Goal: Transaction & Acquisition: Download file/media

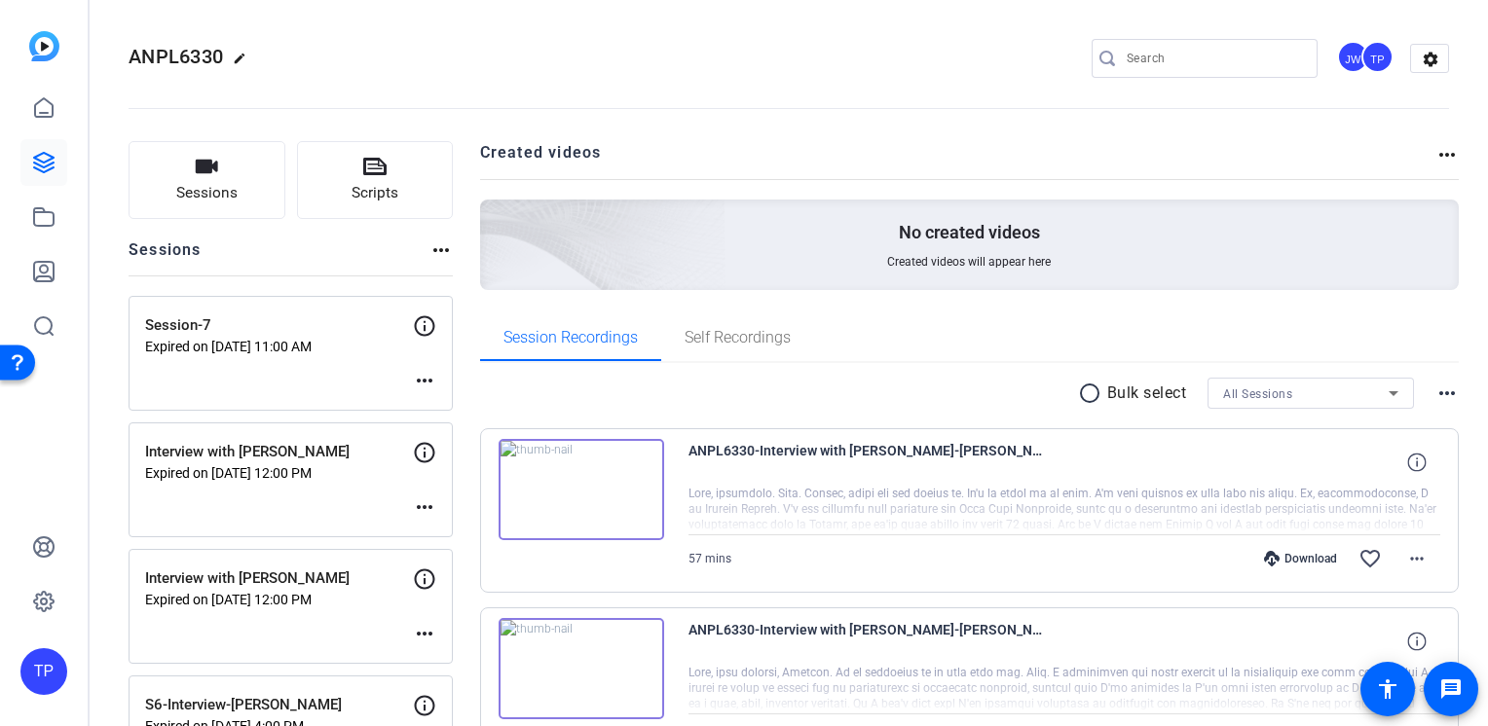
click at [212, 58] on span "ANPL6330" at bounding box center [176, 56] width 94 height 23
click at [178, 56] on span "ANPL6330" at bounding box center [176, 56] width 94 height 23
click at [49, 154] on icon at bounding box center [43, 162] width 19 height 19
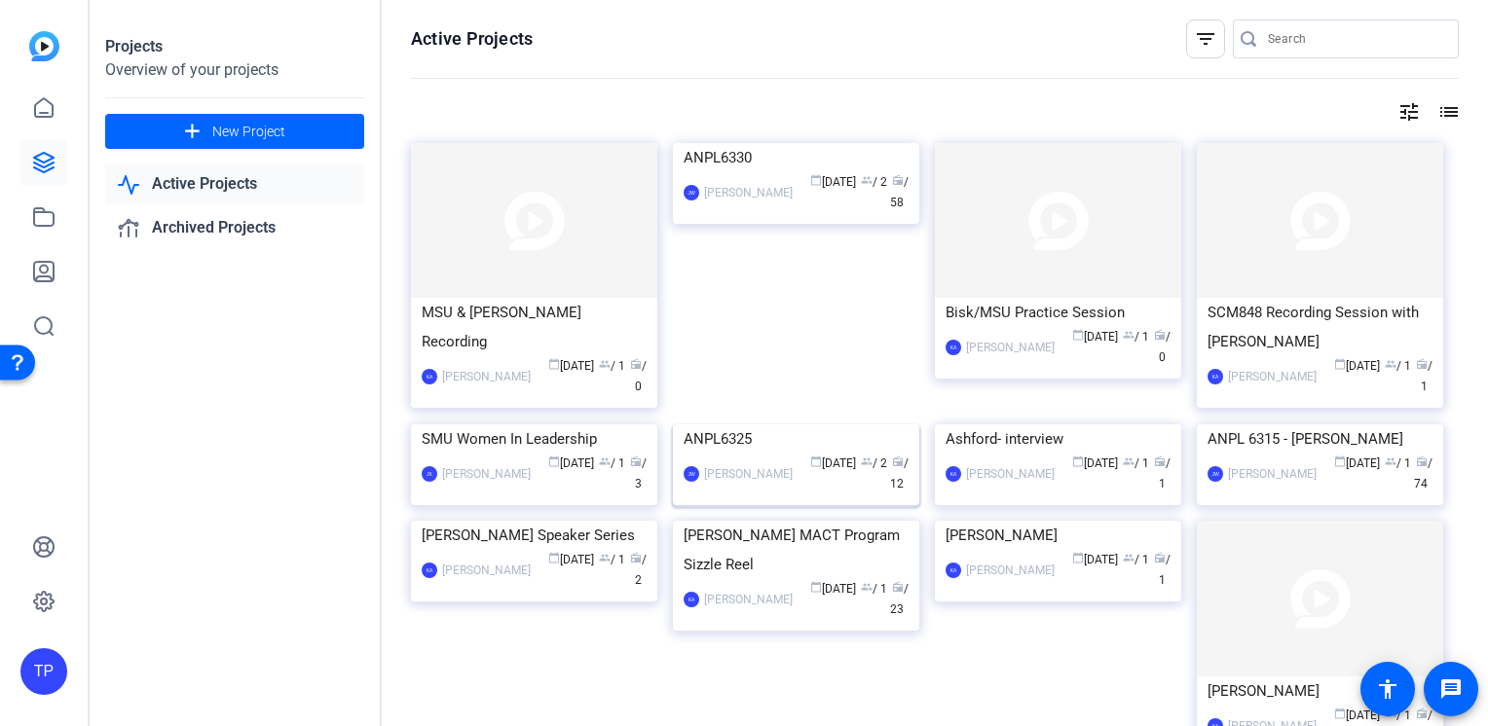
click at [764, 424] on img at bounding box center [796, 424] width 246 height 0
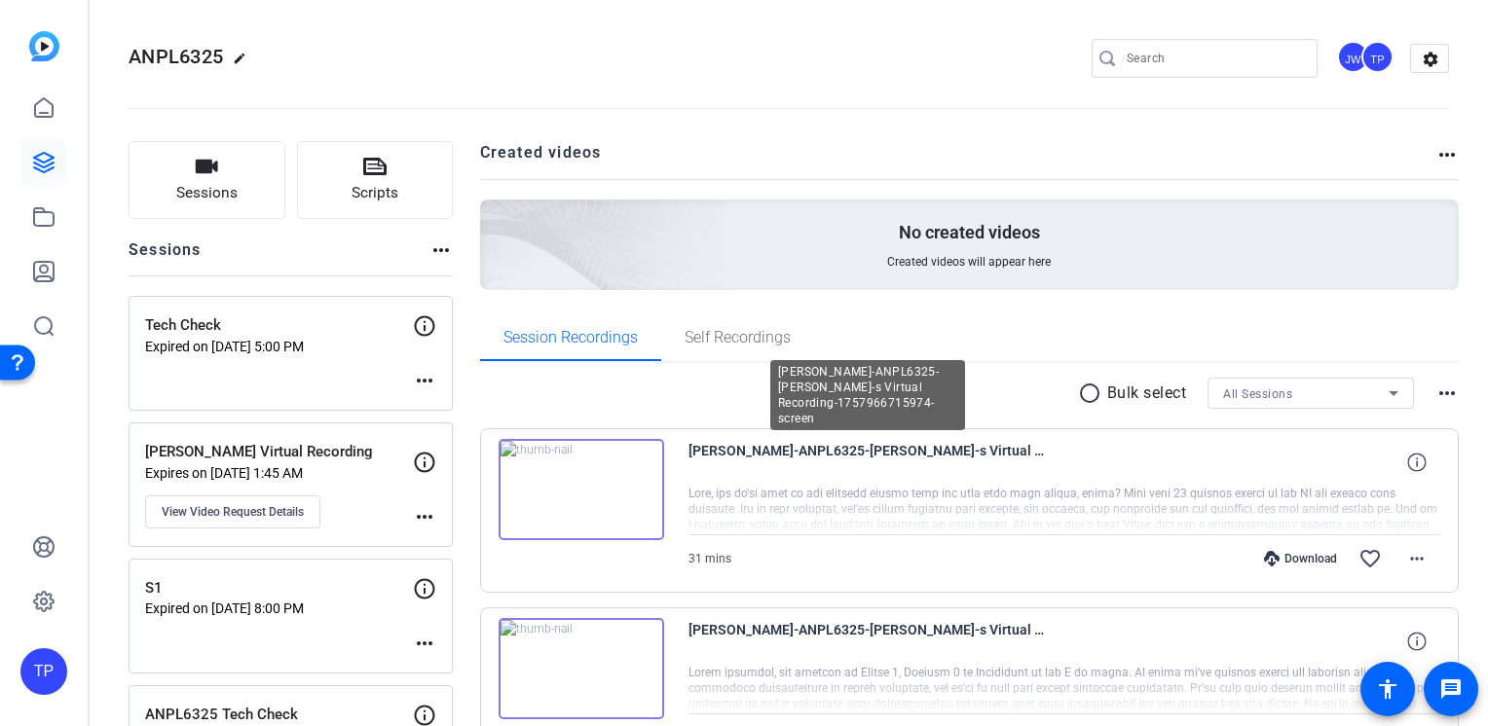
scroll to position [97, 0]
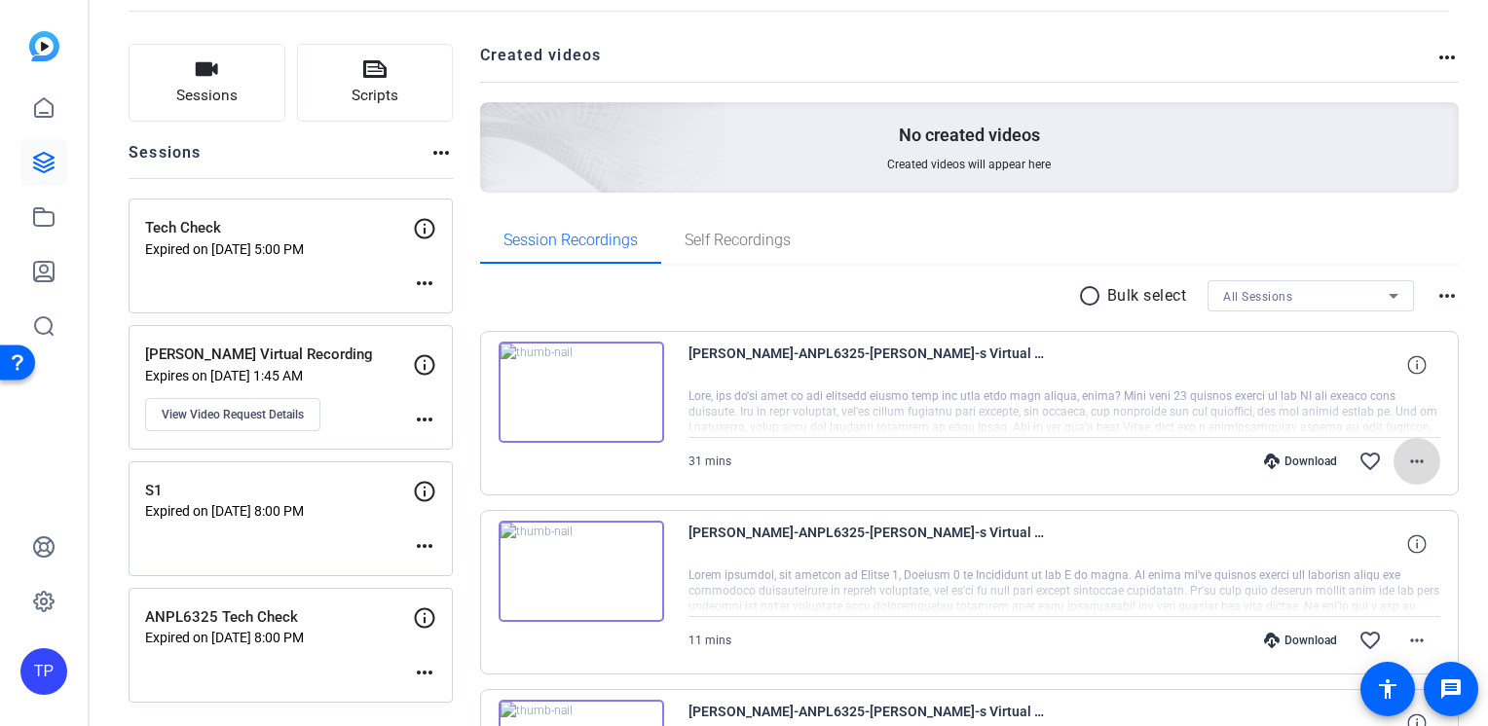
click at [1407, 454] on mat-icon "more_horiz" at bounding box center [1416, 461] width 23 height 23
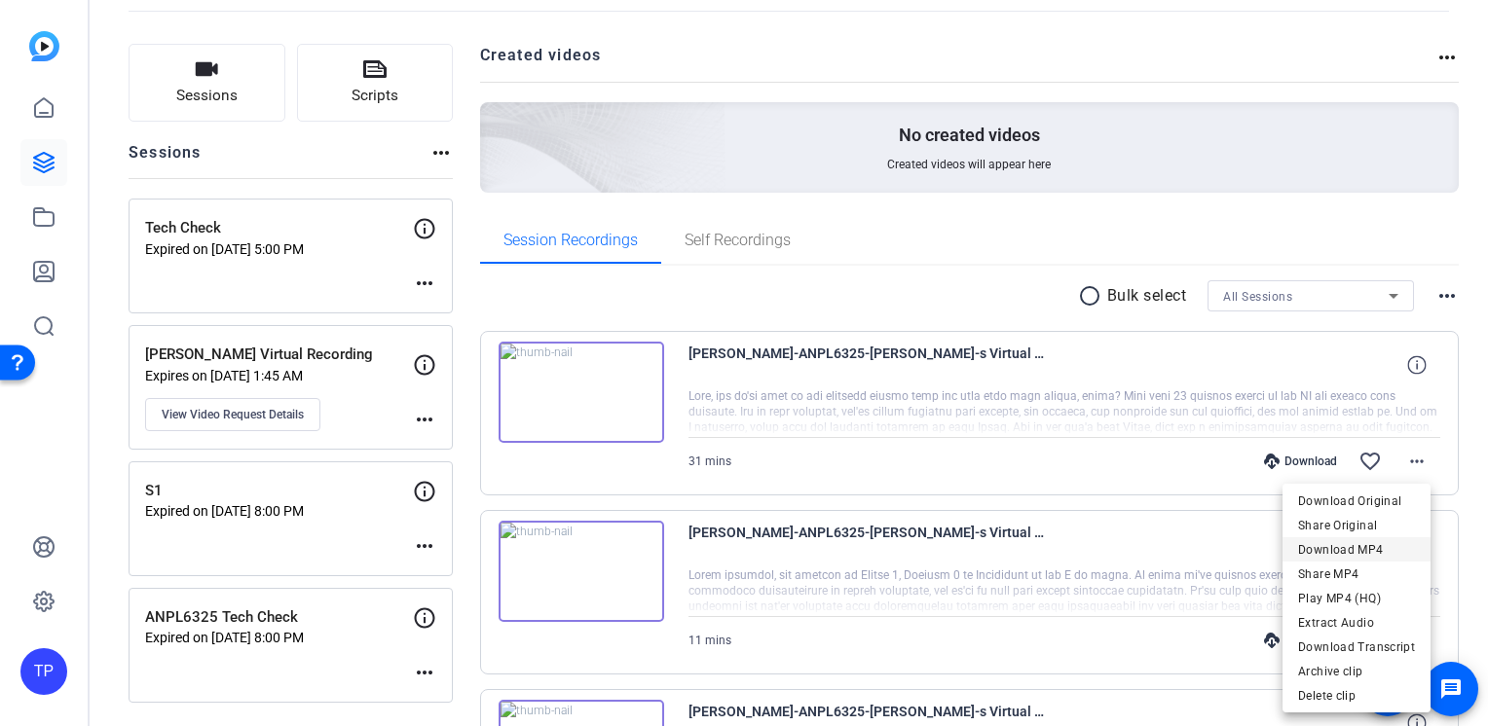
click at [1380, 547] on span "Download MP4" at bounding box center [1356, 549] width 117 height 23
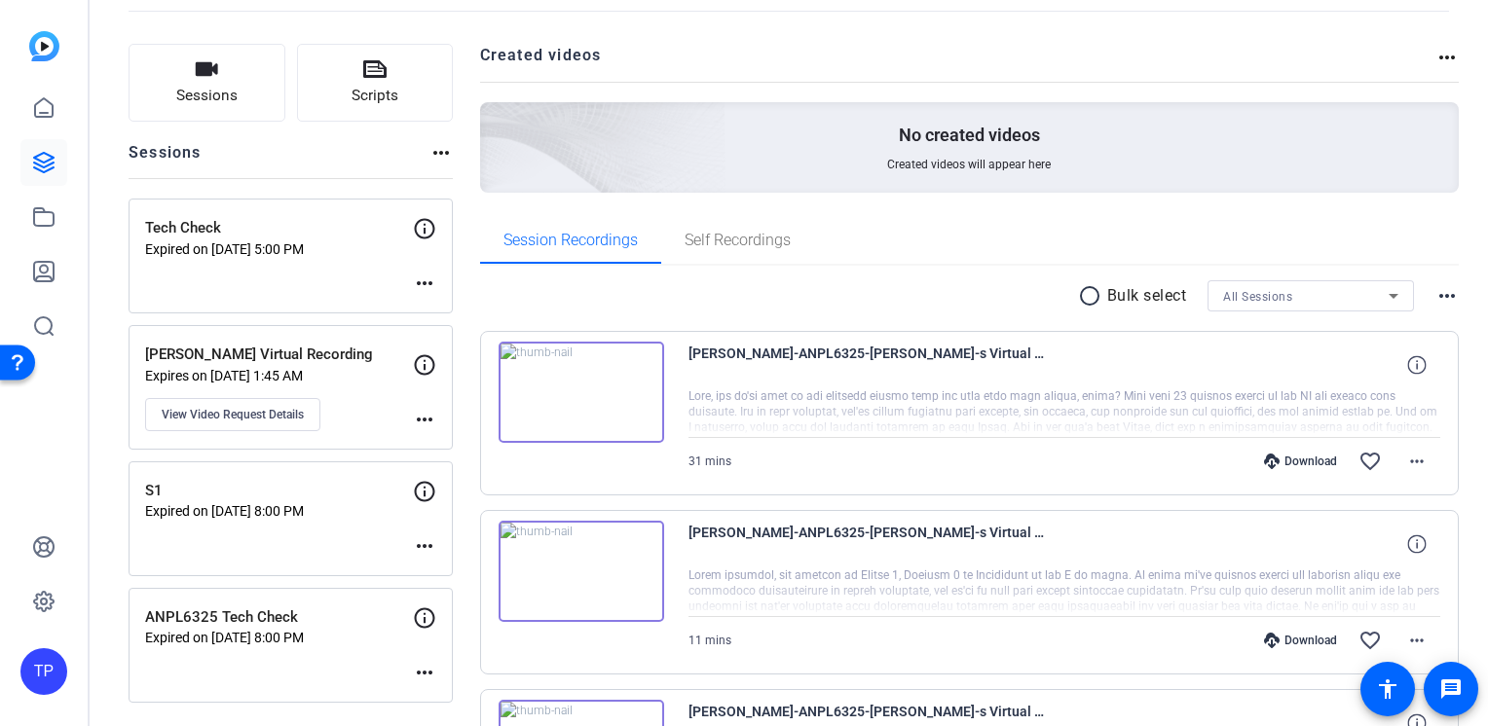
click at [943, 52] on h2 "Created videos" at bounding box center [958, 63] width 956 height 38
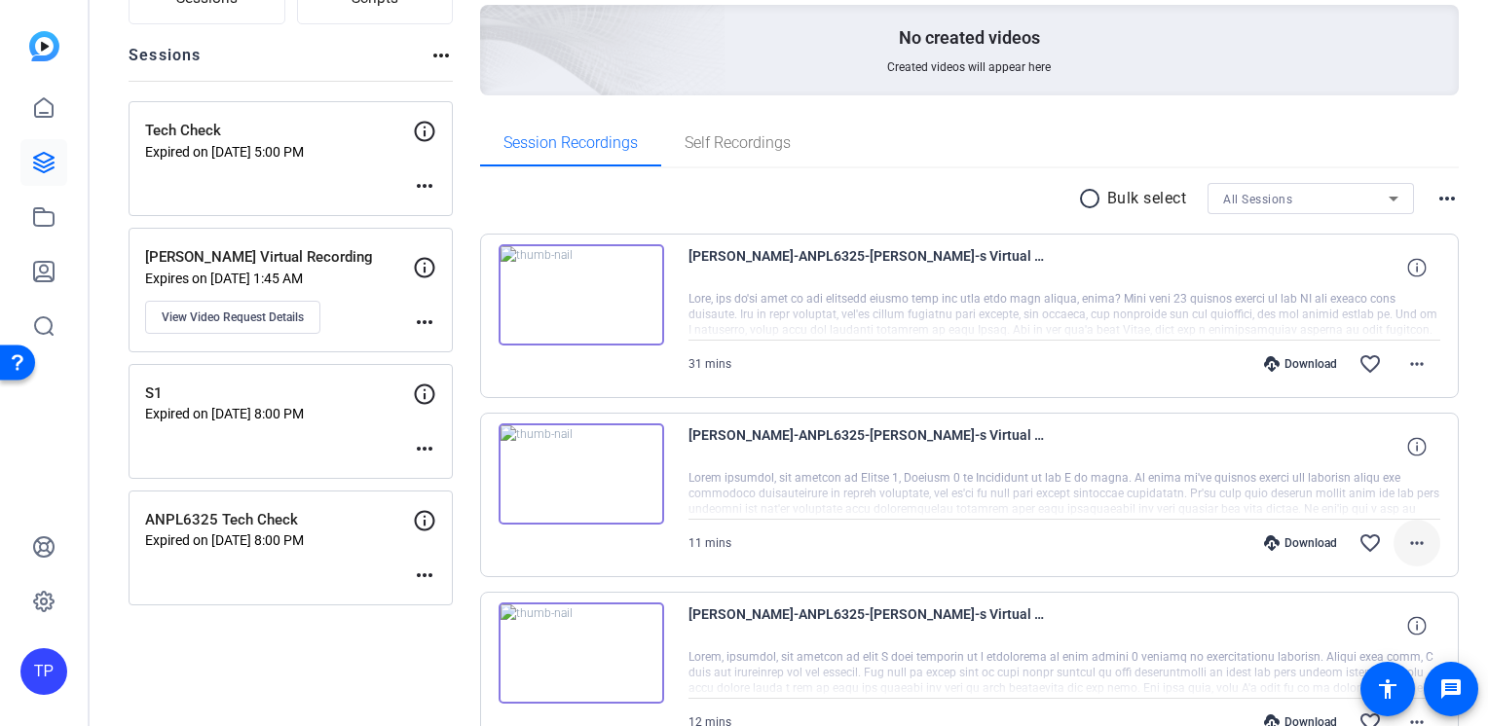
click at [1405, 533] on mat-icon "more_horiz" at bounding box center [1416, 543] width 23 height 23
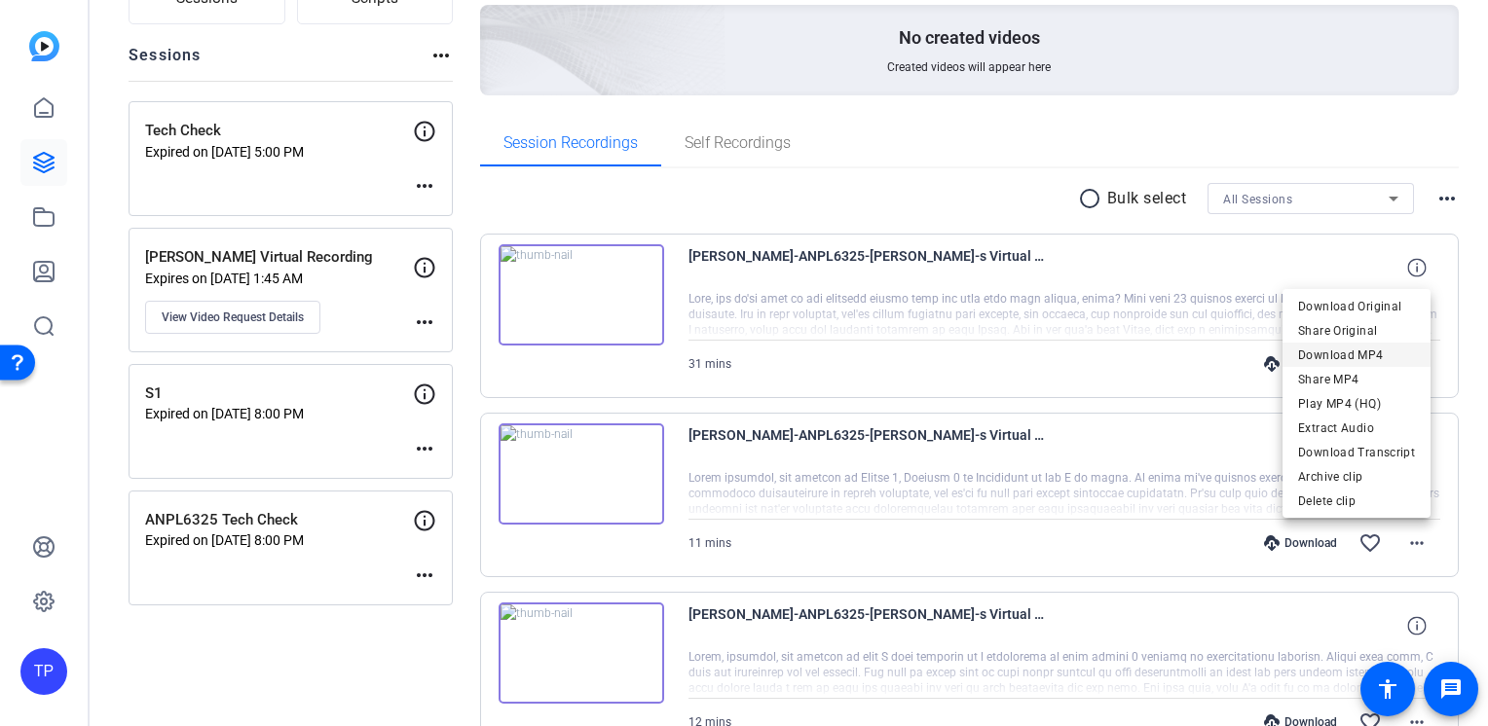
click at [1368, 357] on span "Download MP4" at bounding box center [1356, 355] width 117 height 23
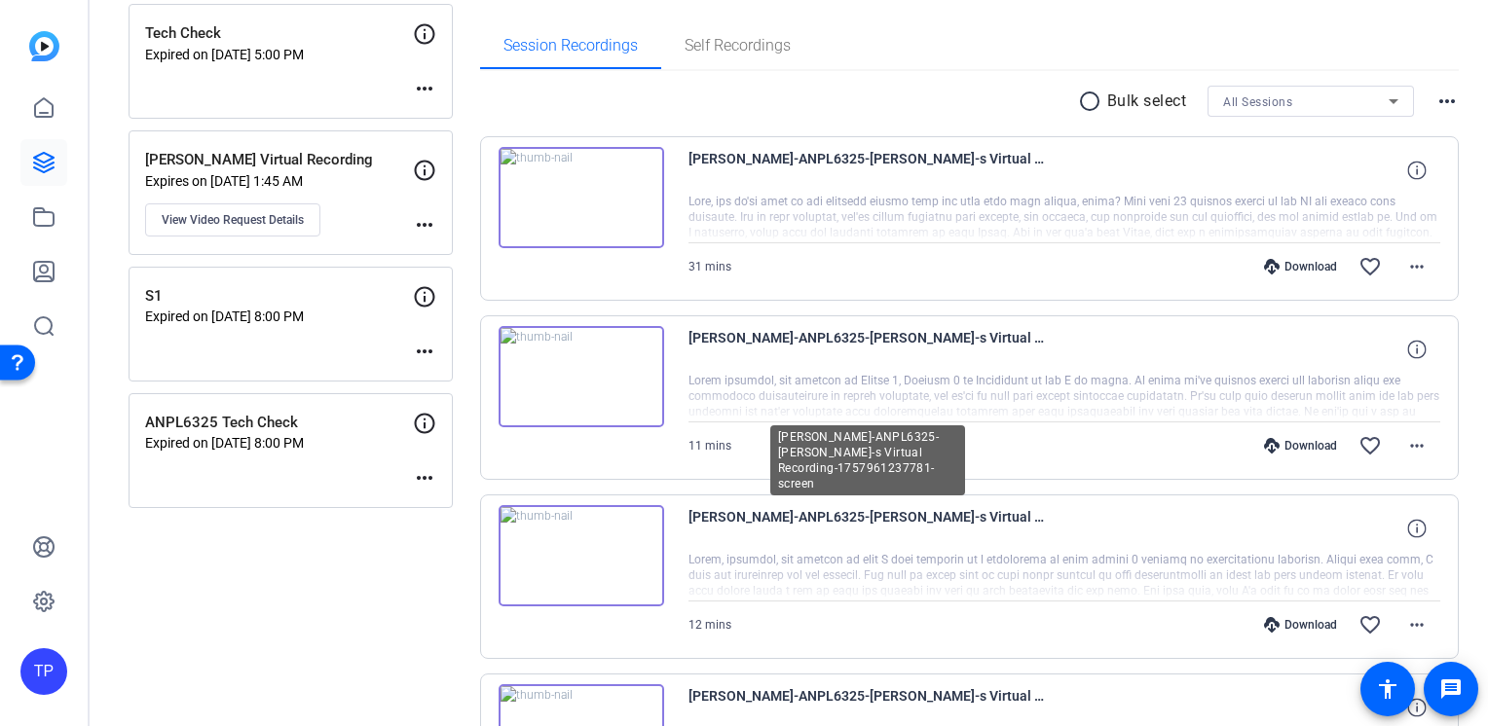
scroll to position [389, 0]
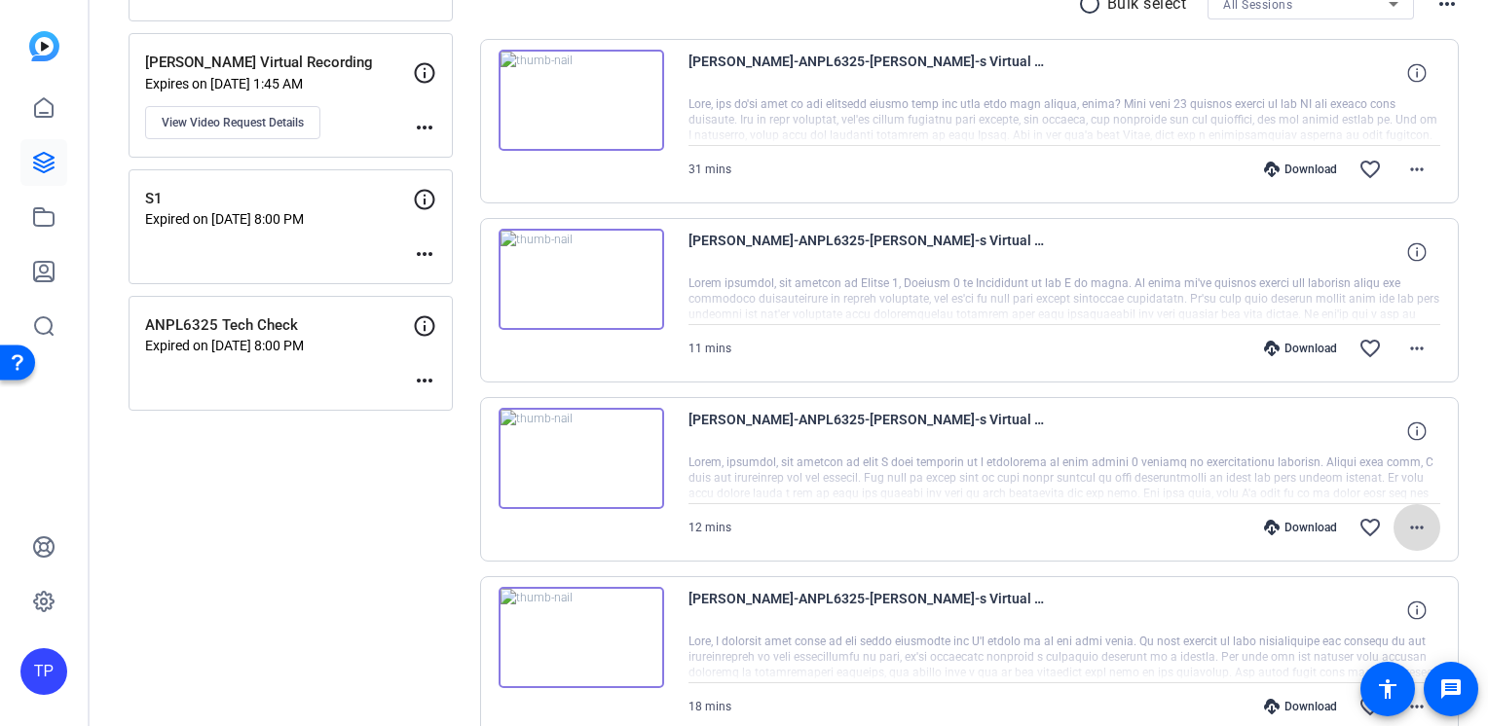
click at [1407, 532] on mat-icon "more_horiz" at bounding box center [1416, 527] width 23 height 23
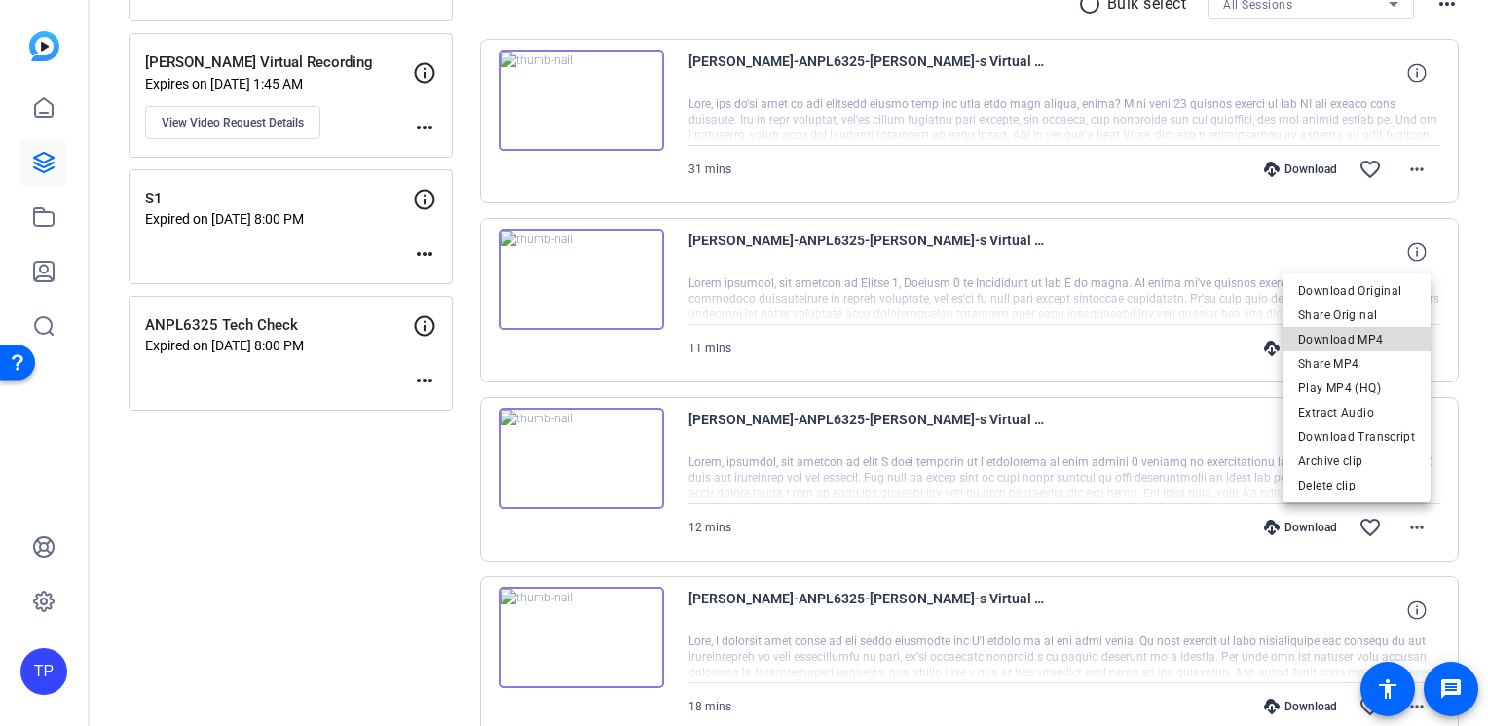
click at [1368, 344] on span "Download MP4" at bounding box center [1356, 338] width 117 height 23
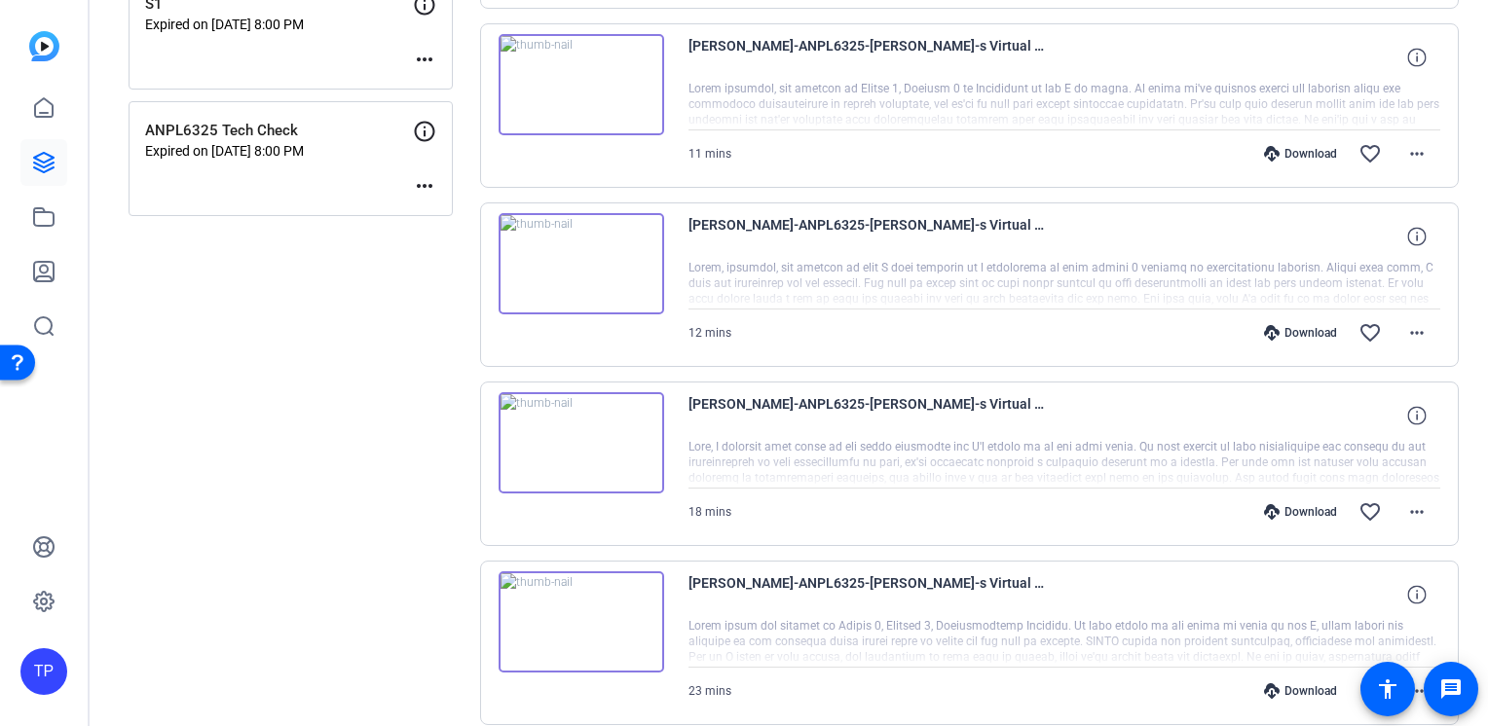
scroll to position [0, 0]
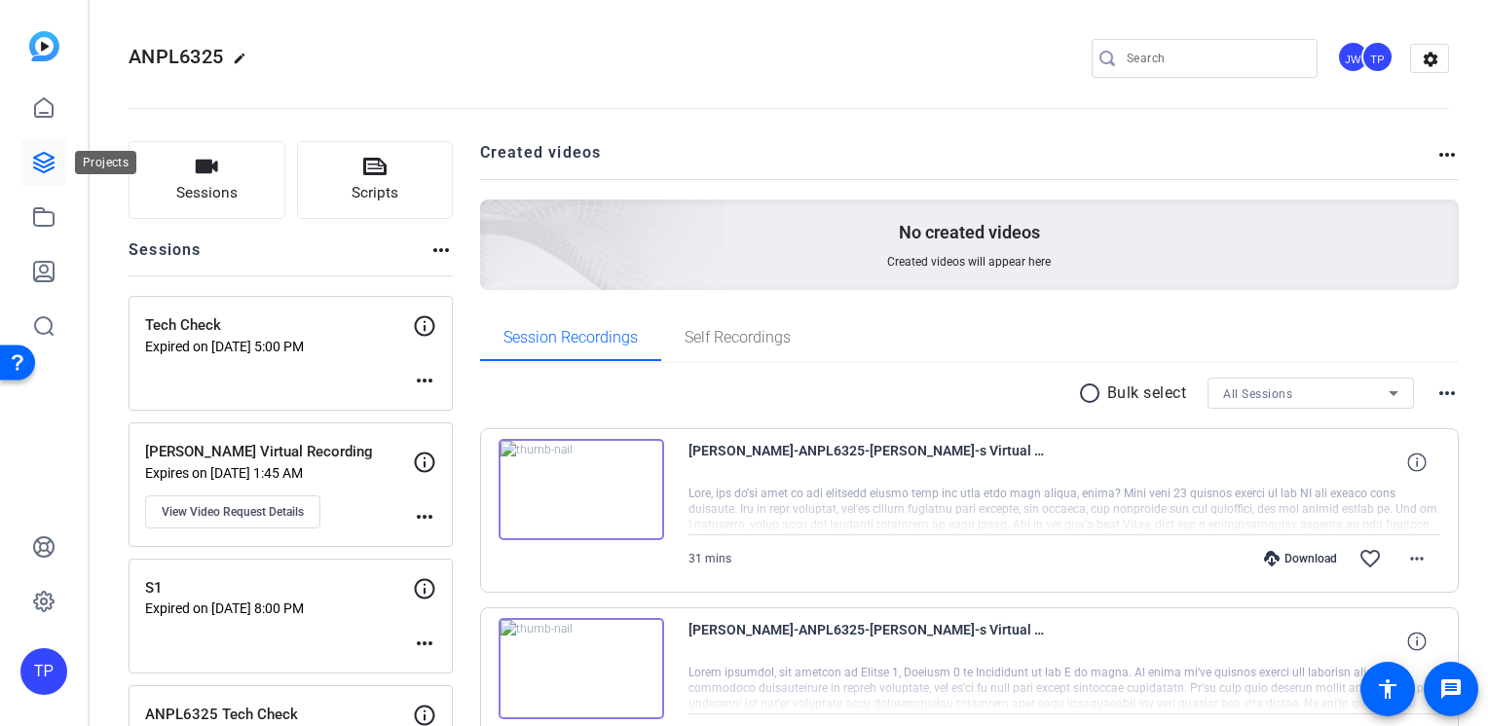
click at [43, 153] on icon at bounding box center [43, 162] width 19 height 19
